Goal: Information Seeking & Learning: Understand process/instructions

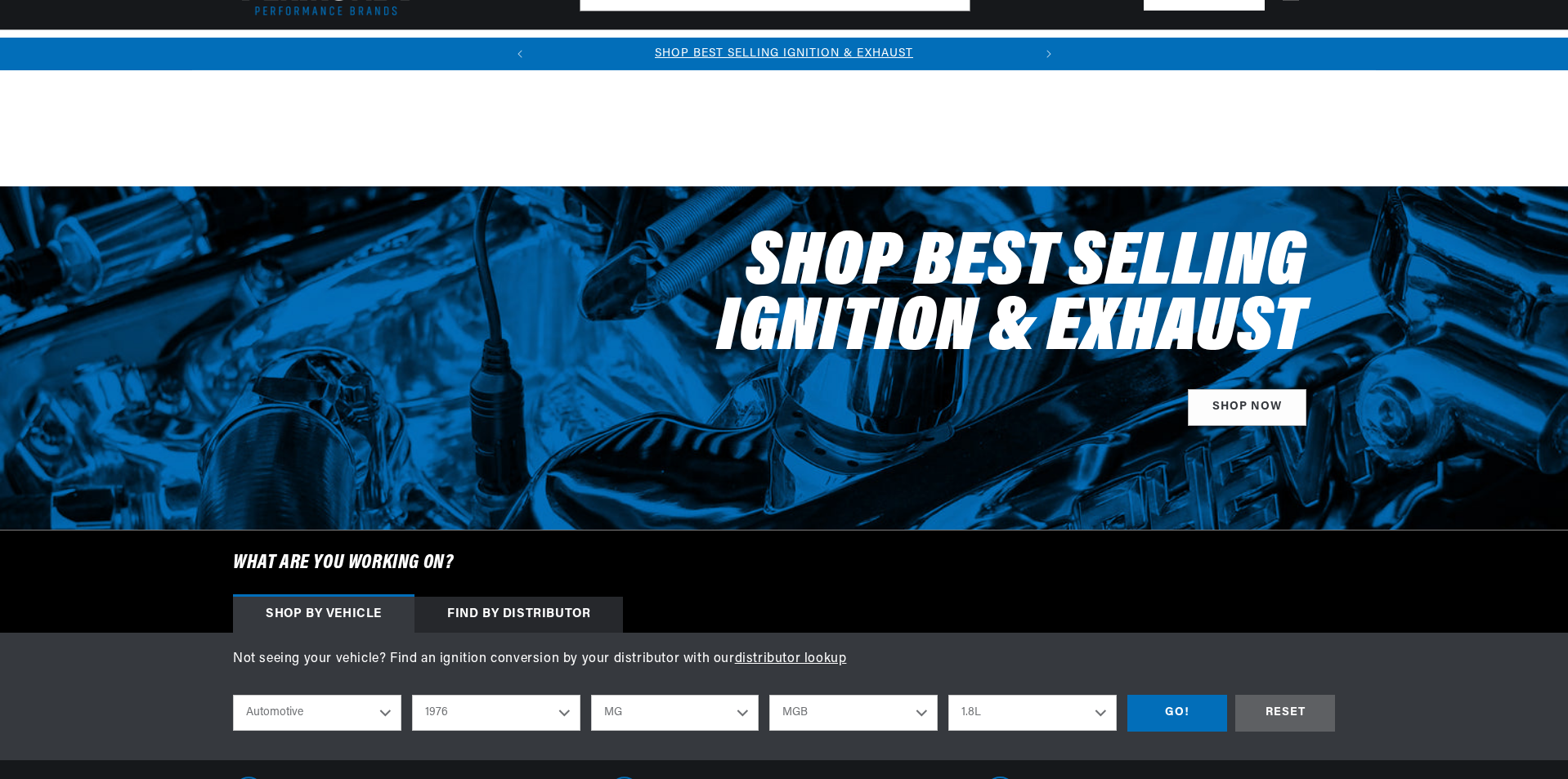
select select "1976"
select select "MG"
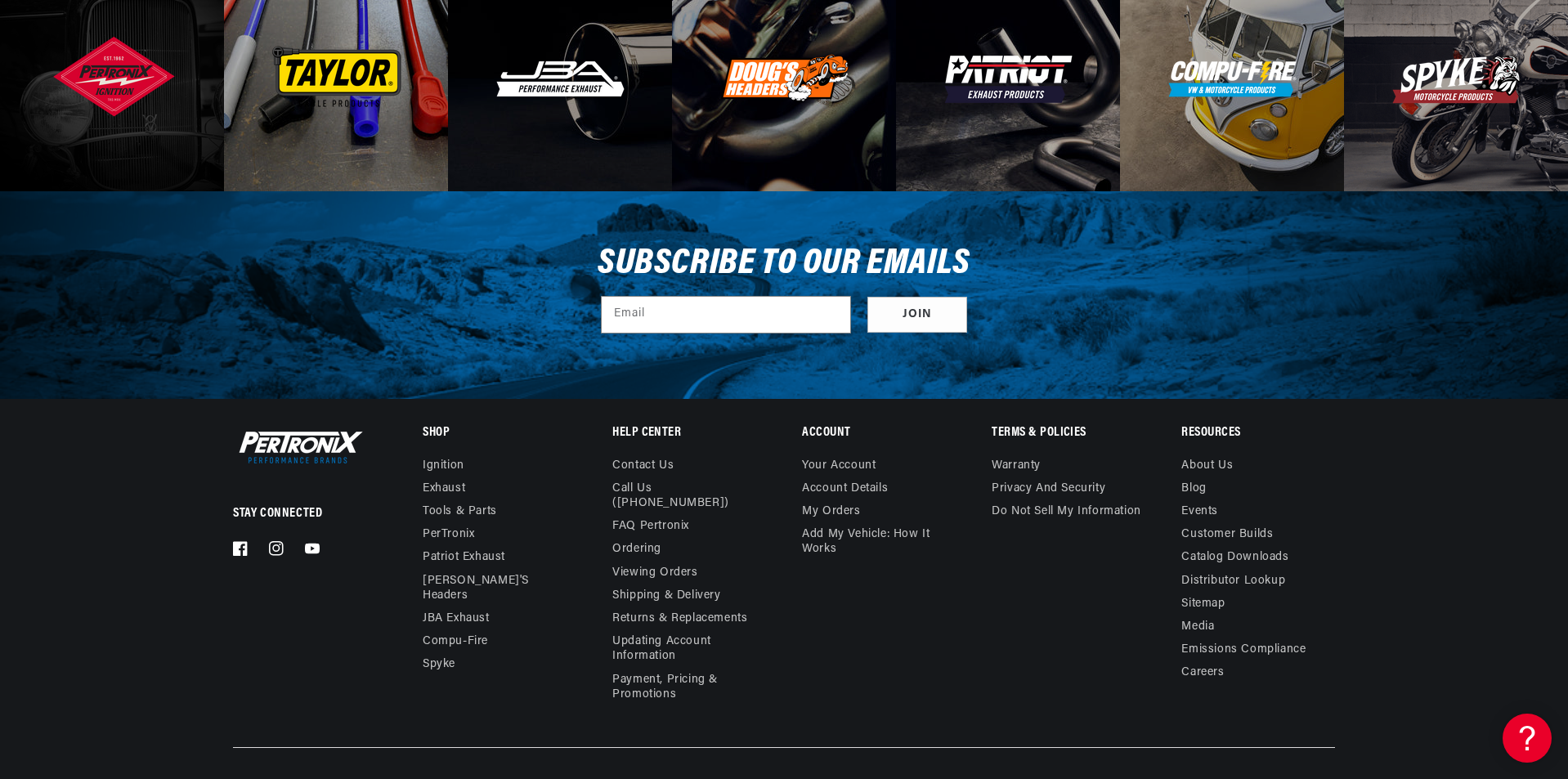
scroll to position [5621, 0]
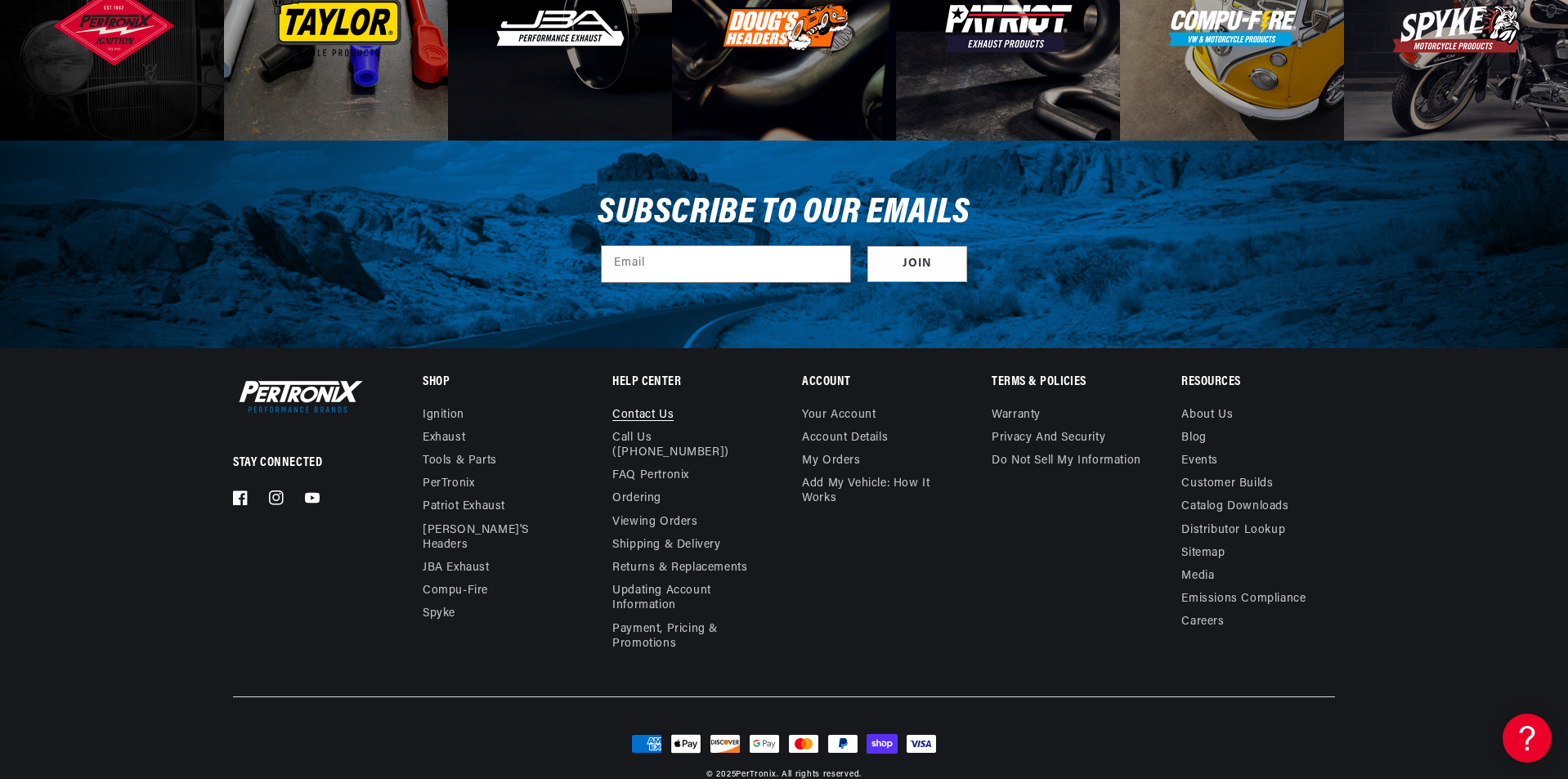
click at [639, 408] on link "Contact us" at bounding box center [642, 417] width 61 height 19
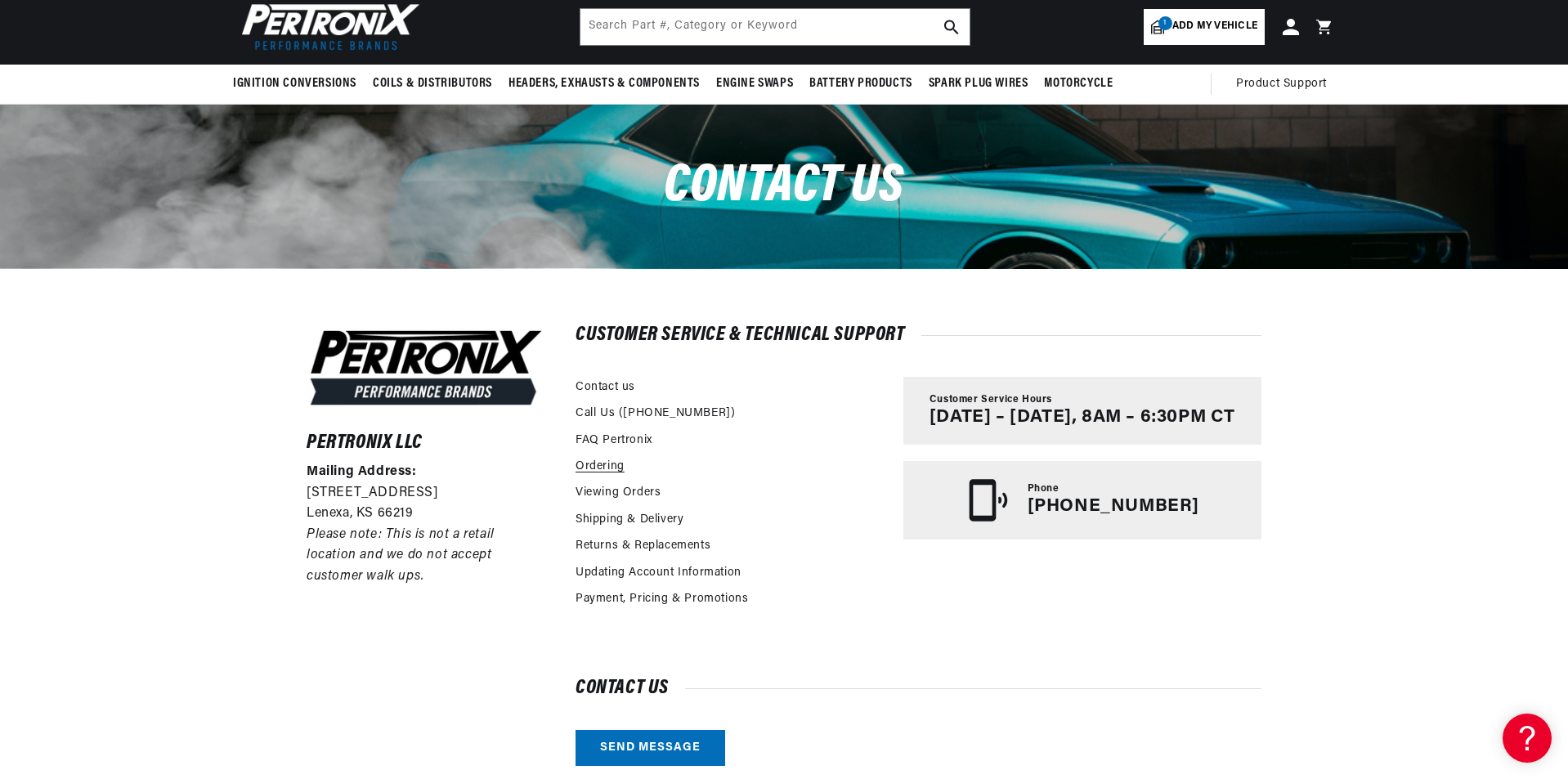
click at [597, 470] on link "Ordering" at bounding box center [600, 466] width 49 height 18
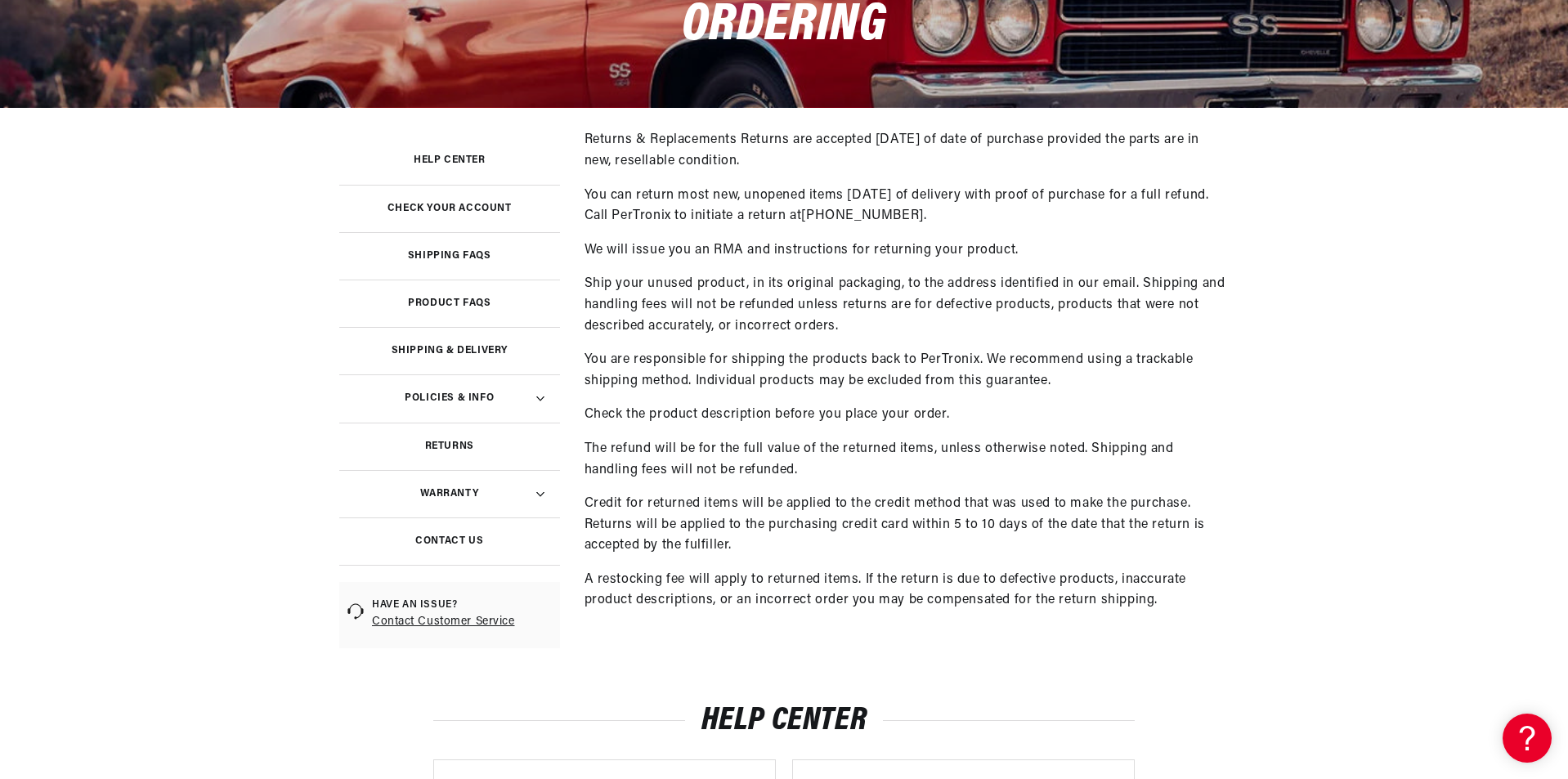
scroll to position [246, 0]
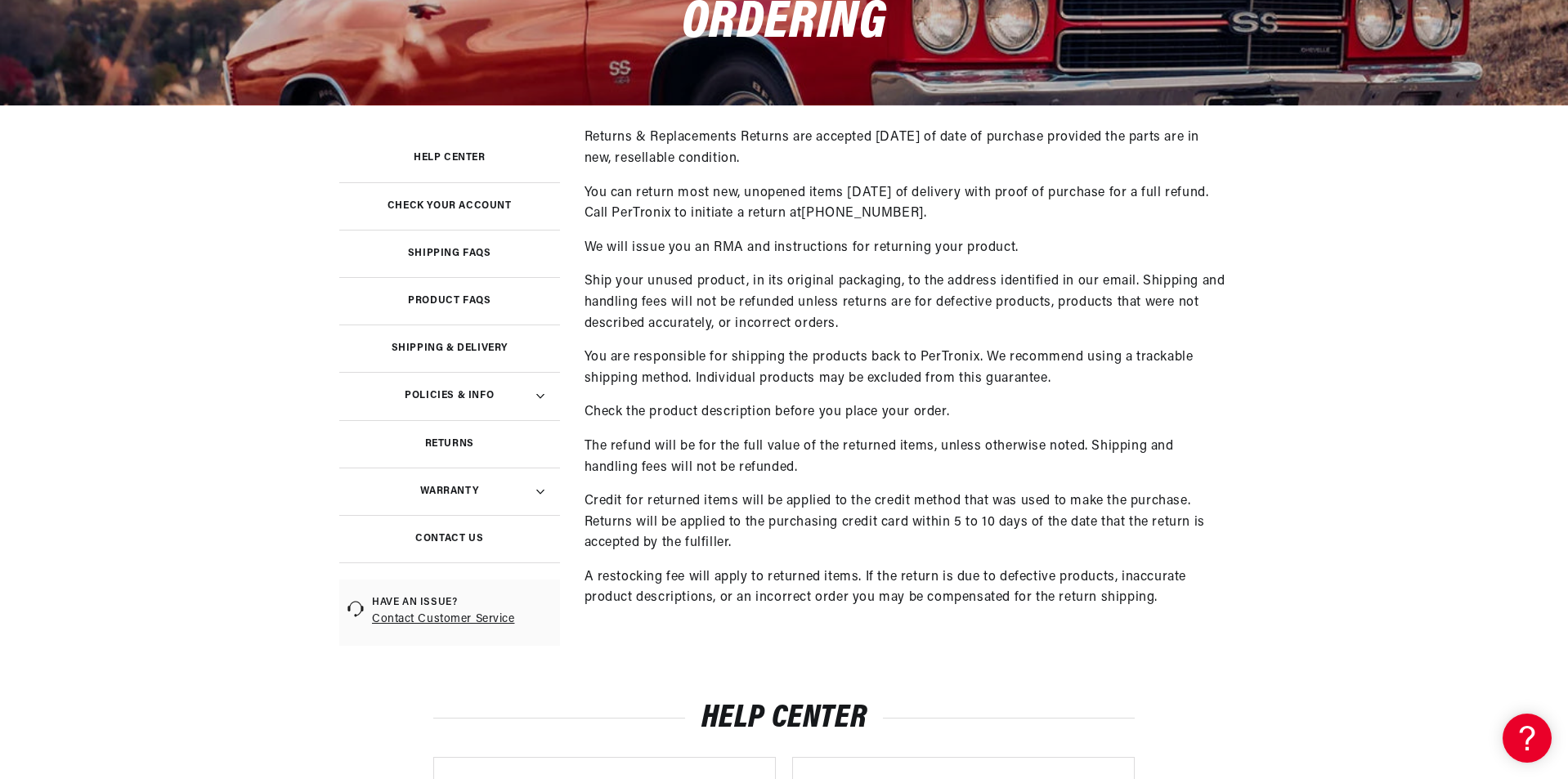
click at [462, 438] on link "Returns" at bounding box center [450, 444] width 221 height 47
